Goal: Task Accomplishment & Management: Use online tool/utility

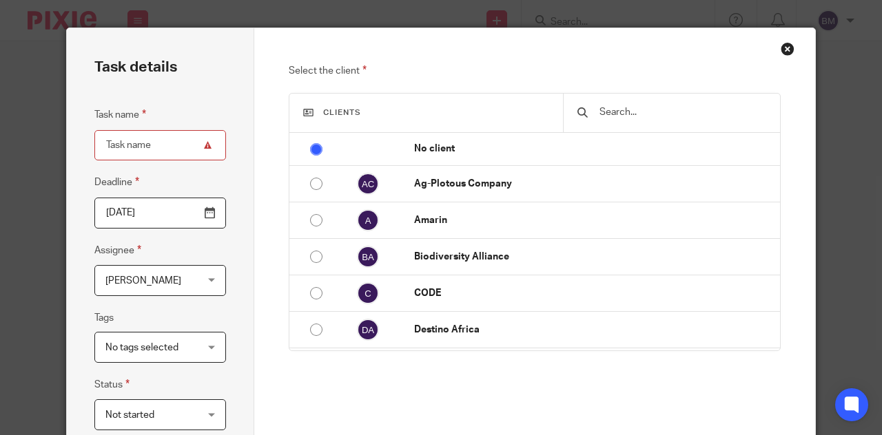
click at [781, 50] on div "Close this dialog window" at bounding box center [787, 49] width 14 height 14
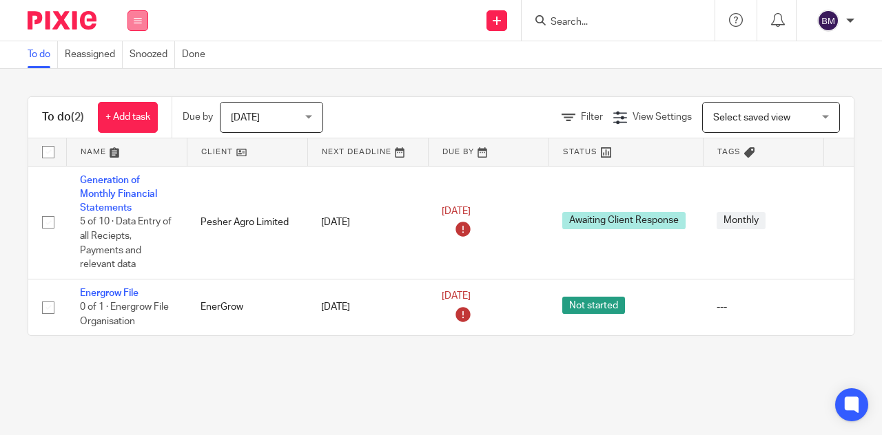
click at [136, 18] on icon at bounding box center [138, 21] width 8 height 8
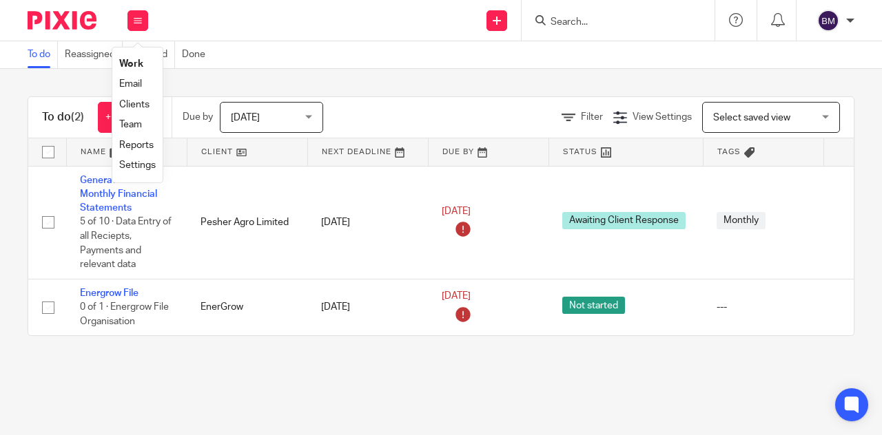
click at [136, 106] on link "Clients" at bounding box center [134, 105] width 30 height 10
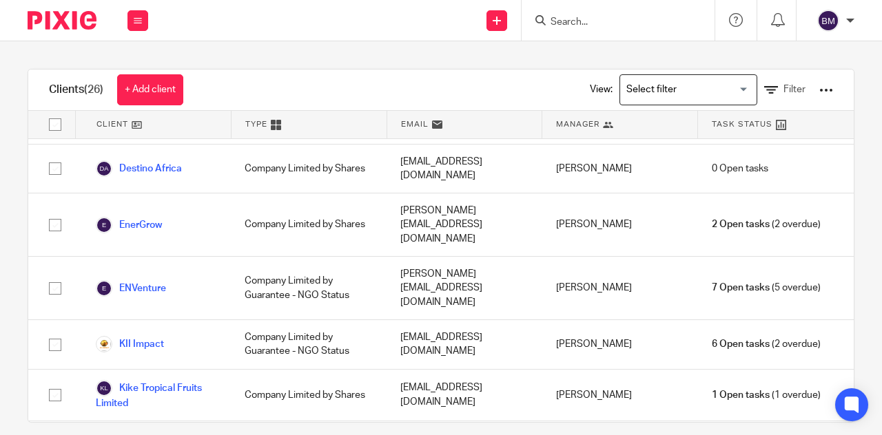
scroll to position [211, 0]
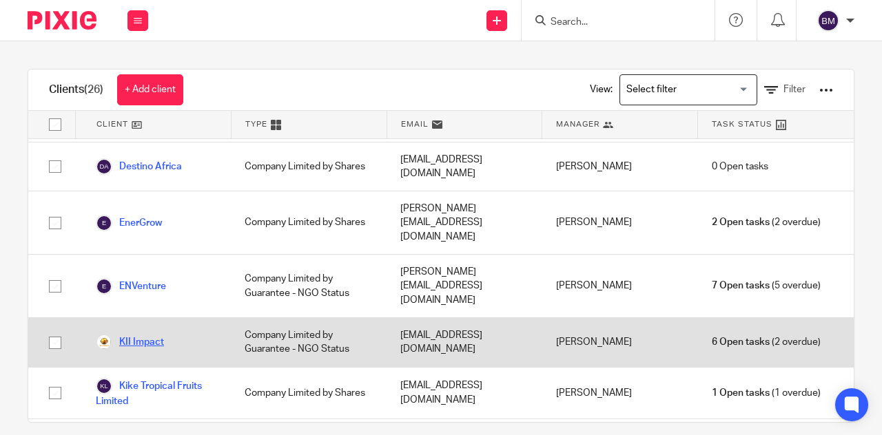
click at [142, 334] on link "KII Impact" at bounding box center [130, 342] width 68 height 17
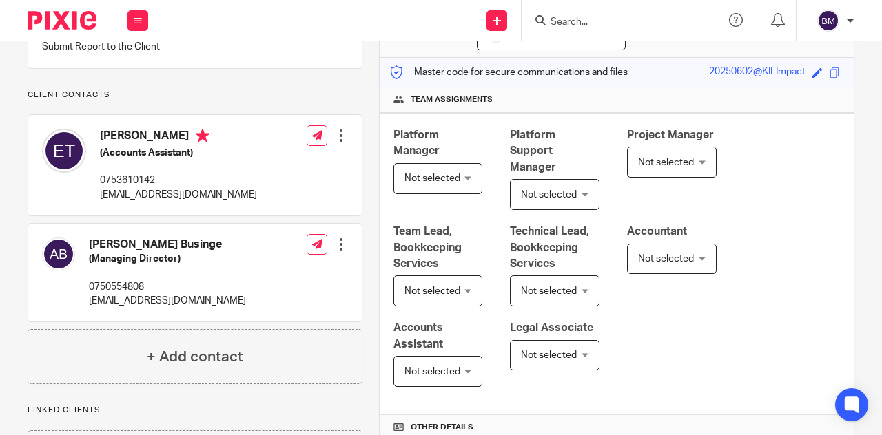
scroll to position [154, 0]
